Goal: Information Seeking & Learning: Learn about a topic

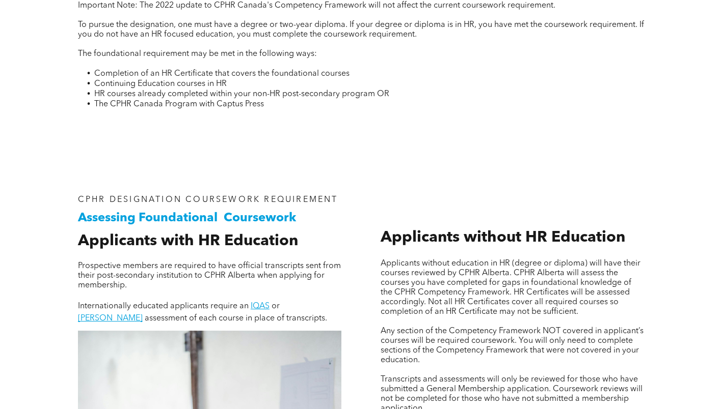
scroll to position [458, 0]
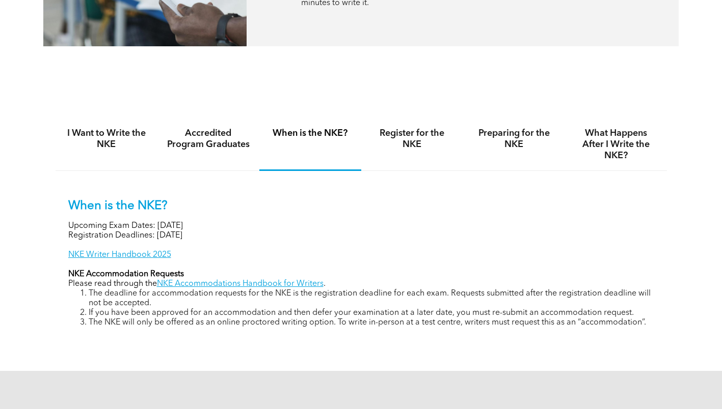
scroll to position [662, 0]
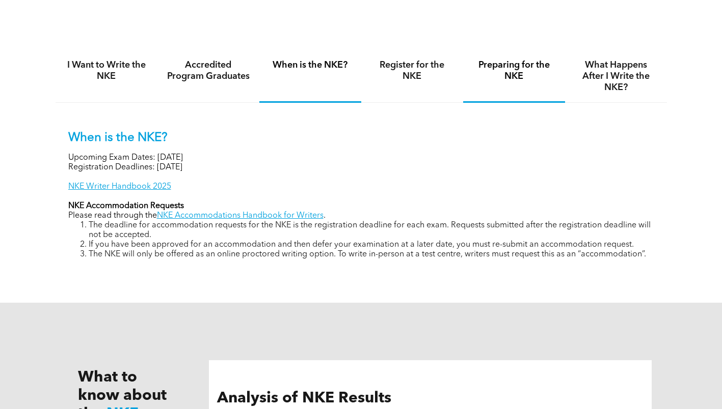
click at [529, 71] on h4 "Preparing for the NKE" at bounding box center [514, 71] width 84 height 22
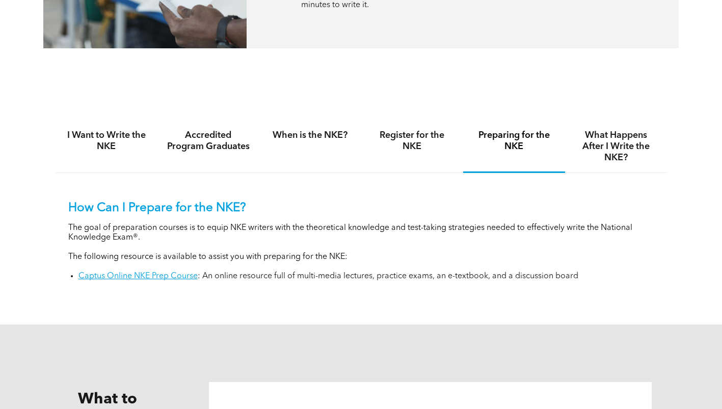
scroll to position [713, 0]
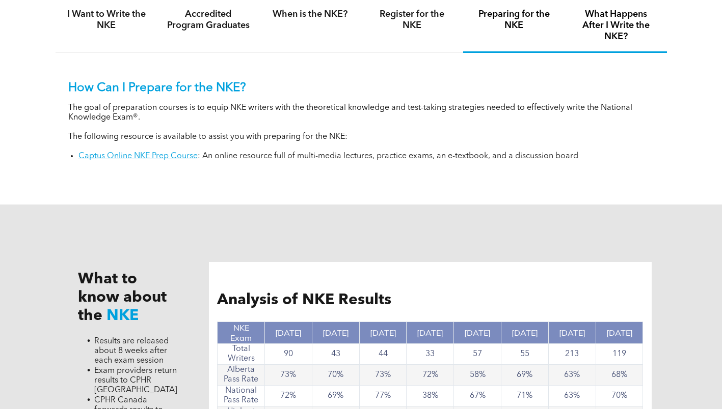
click at [631, 30] on h4 "What Happens After I Write the NKE?" at bounding box center [616, 26] width 84 height 34
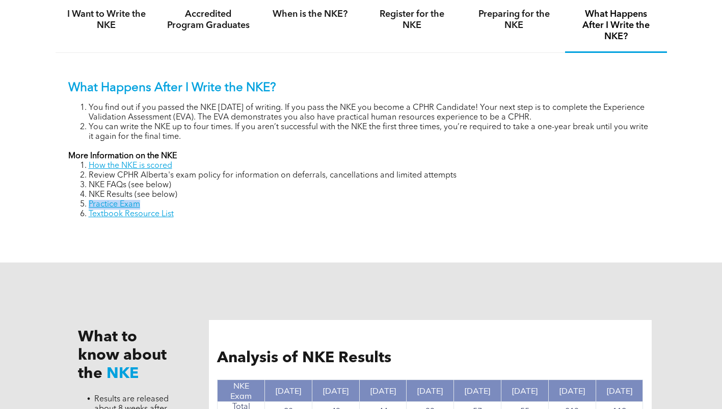
drag, startPoint x: 162, startPoint y: 203, endPoint x: 86, endPoint y: 201, distance: 75.9
click at [89, 201] on li "Practice Exam" at bounding box center [371, 205] width 565 height 10
drag, startPoint x: 86, startPoint y: 201, endPoint x: 279, endPoint y: 207, distance: 193.1
click at [279, 207] on li "Practice Exam" at bounding box center [371, 205] width 565 height 10
click at [499, 15] on h4 "Preparing for the NKE" at bounding box center [514, 20] width 84 height 22
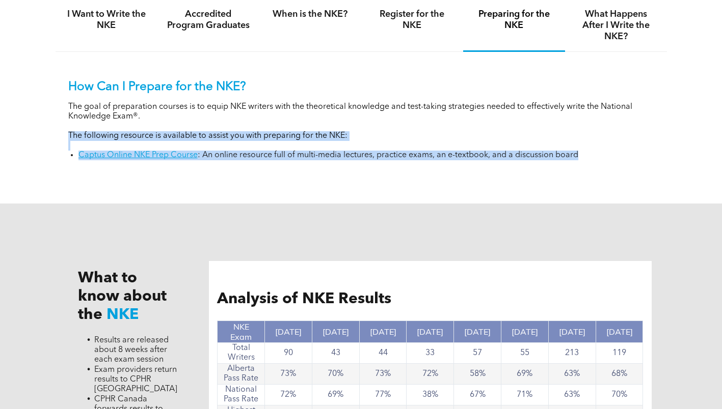
drag, startPoint x: 584, startPoint y: 153, endPoint x: 67, endPoint y: 133, distance: 516.8
click at [67, 133] on div "How Can I Prepare for the NKE? The goal of preparation courses is to equip NKE …" at bounding box center [361, 112] width 611 height 121
copy div "The following resource is available to assist you with preparing for the NKE: C…"
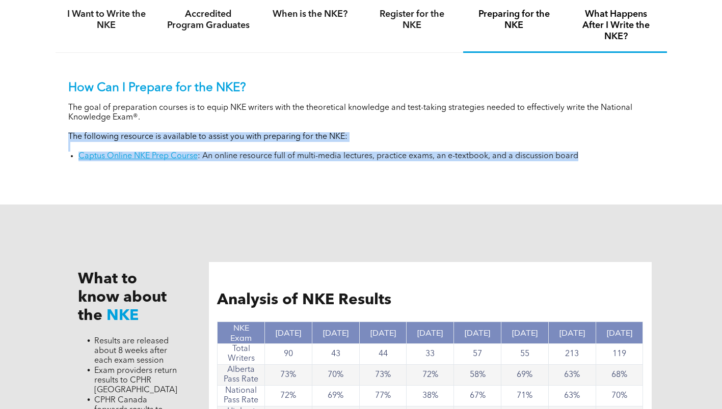
click at [632, 40] on h4 "What Happens After I Write the NKE?" at bounding box center [616, 26] width 84 height 34
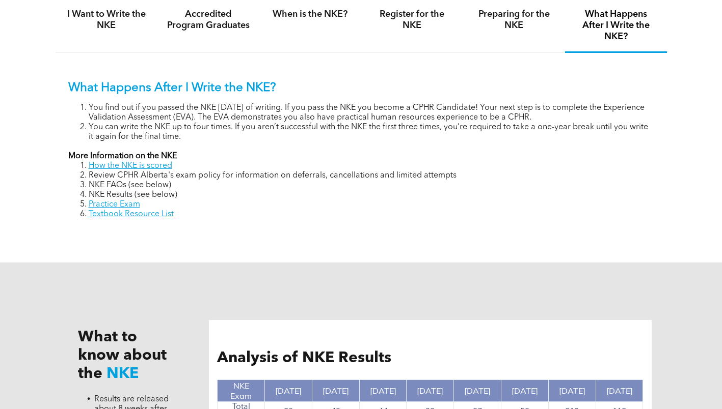
drag, startPoint x: 181, startPoint y: 217, endPoint x: 91, endPoint y: 206, distance: 91.3
click at [91, 206] on ol "How the NKE is scored Review CPHR Alberta's exam policy for information on defe…" at bounding box center [361, 190] width 586 height 58
drag, startPoint x: 91, startPoint y: 206, endPoint x: 188, endPoint y: 200, distance: 97.4
click at [188, 200] on li "Practice Exam" at bounding box center [371, 205] width 565 height 10
click at [187, 200] on li "Practice Exam" at bounding box center [371, 205] width 565 height 10
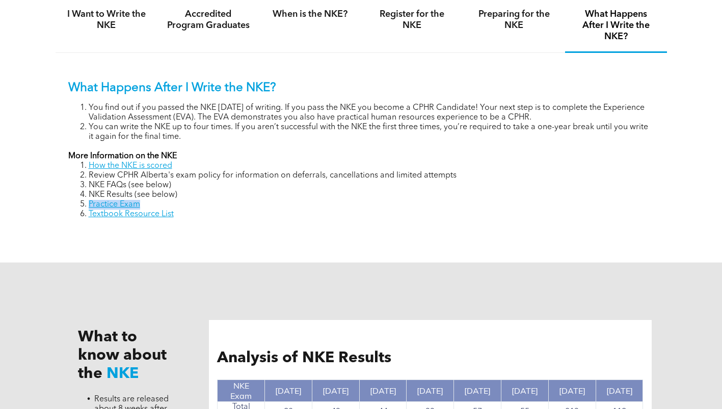
drag, startPoint x: 144, startPoint y: 203, endPoint x: 89, endPoint y: 204, distance: 54.5
click at [89, 204] on li "Practice Exam" at bounding box center [371, 205] width 565 height 10
copy link "Practice Exam"
click at [515, 22] on h4 "Preparing for the NKE" at bounding box center [514, 20] width 84 height 22
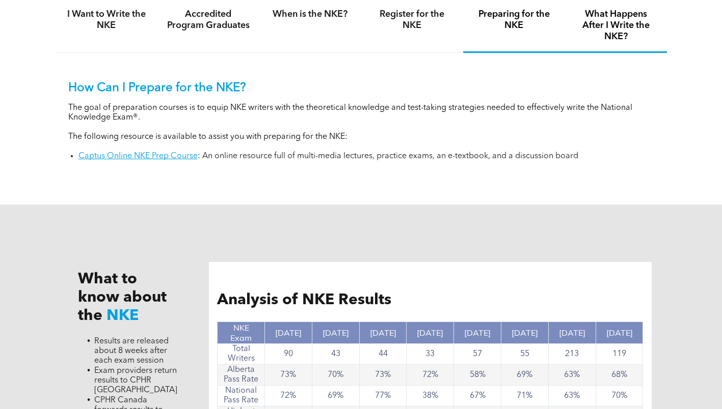
click at [625, 32] on h4 "What Happens After I Write the NKE?" at bounding box center [616, 26] width 84 height 34
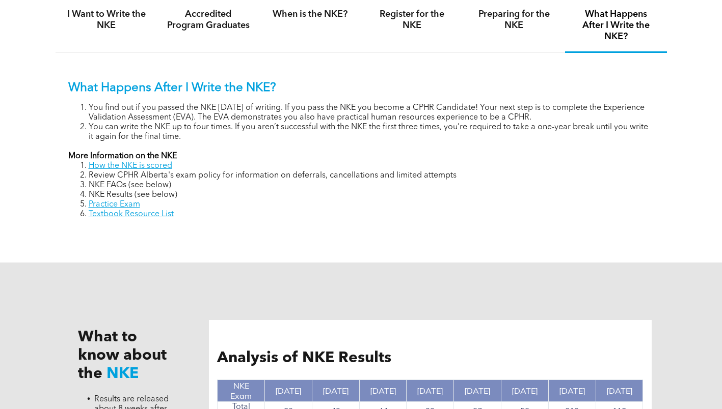
drag, startPoint x: 185, startPoint y: 216, endPoint x: 85, endPoint y: 213, distance: 99.9
click at [89, 213] on li "Textbook Resource List" at bounding box center [371, 215] width 565 height 10
copy link "Textbook Resource List"
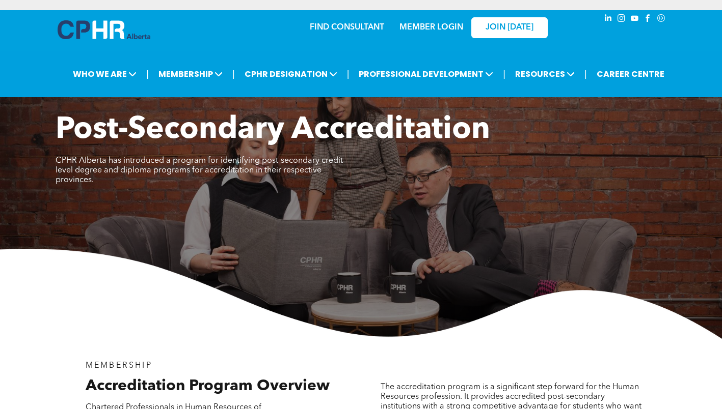
scroll to position [1375, 0]
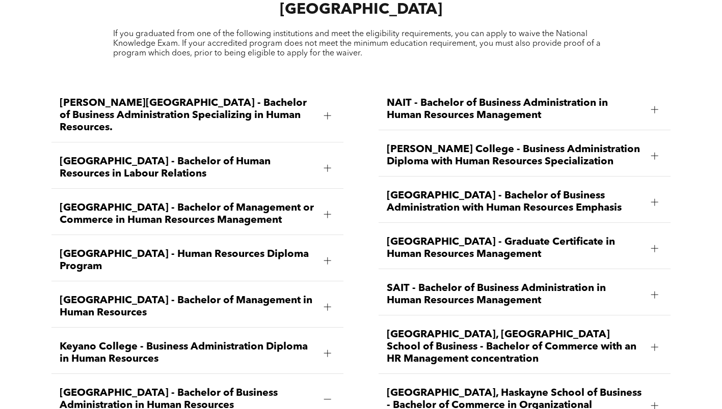
click at [188, 156] on span "[GEOGRAPHIC_DATA] - Bachelor of Human Resources in Labour Relations" at bounding box center [188, 168] width 256 height 24
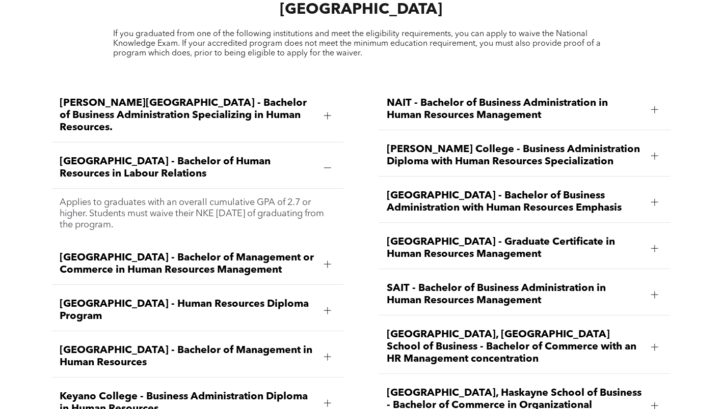
drag, startPoint x: 52, startPoint y: 116, endPoint x: 179, endPoint y: 186, distance: 144.7
click at [179, 186] on li "[GEOGRAPHIC_DATA] - Bachelor of Human Resources in Labour Relations Applies to …" at bounding box center [197, 193] width 292 height 91
copy li "[GEOGRAPHIC_DATA] - Bachelor of Human Resources in Labour Relations Applies to …"
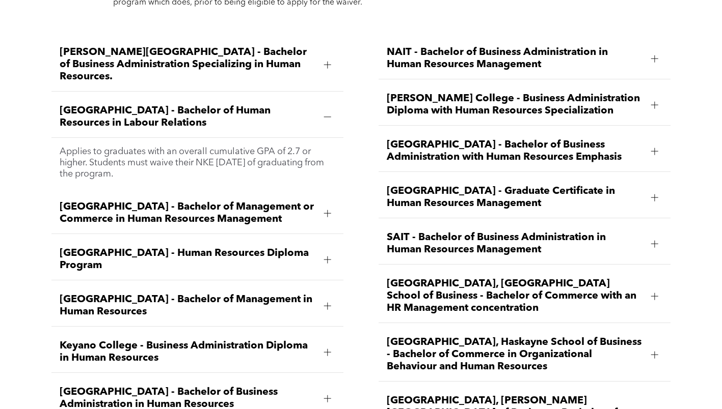
click at [454, 185] on span "[GEOGRAPHIC_DATA] - Graduate Certificate in Human Resources Management" at bounding box center [515, 197] width 256 height 24
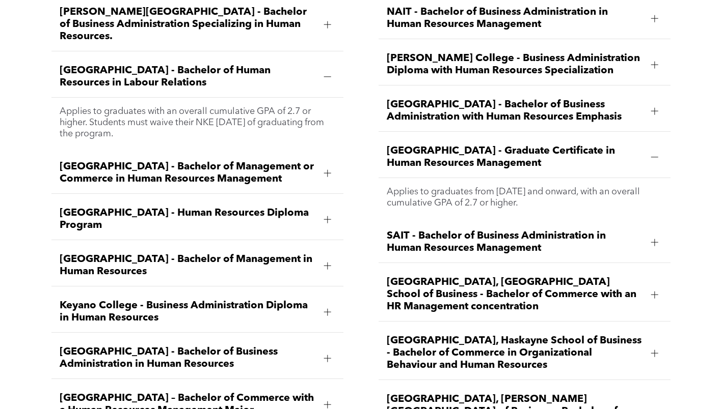
scroll to position [1477, 0]
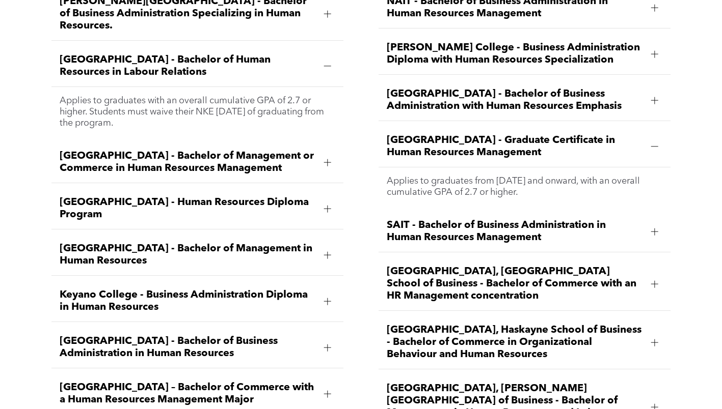
click at [188, 336] on span "[GEOGRAPHIC_DATA] - Bachelor of Business Administration in Human Resources" at bounding box center [188, 348] width 256 height 24
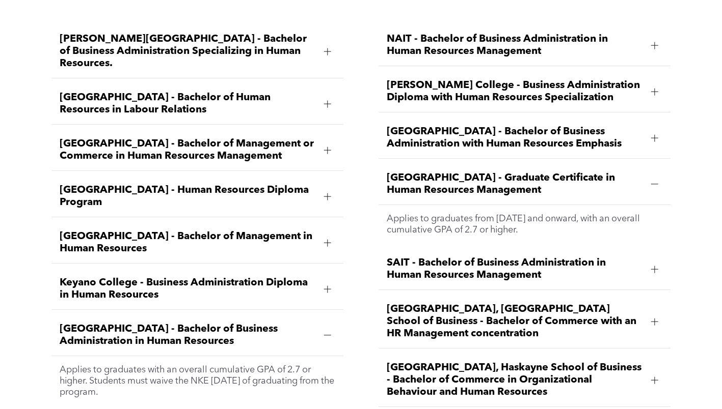
scroll to position [1375, 0]
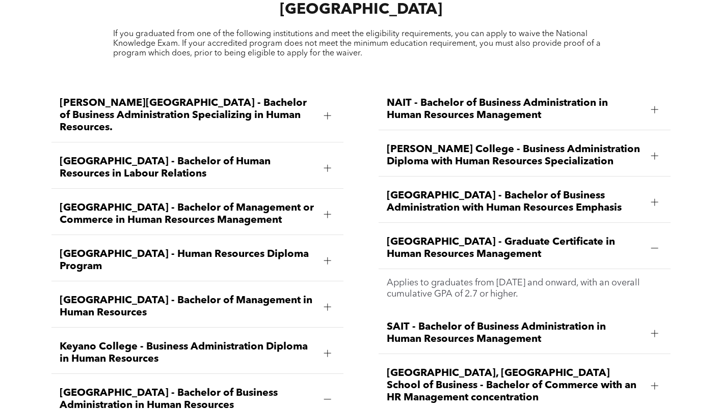
click at [464, 97] on span "NAIT - Bachelor of Business Administration in Human Resources Management" at bounding box center [515, 109] width 256 height 24
